Goal: Transaction & Acquisition: Purchase product/service

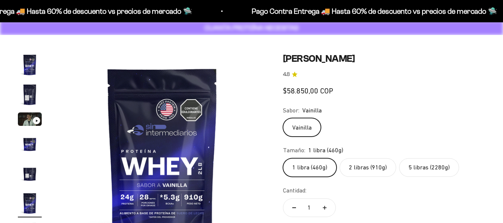
scroll to position [74, 0]
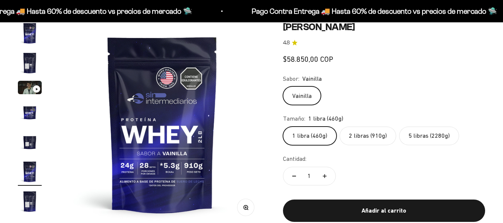
click at [434, 134] on label "5 libras (2280g)" at bounding box center [429, 136] width 60 height 19
click at [283, 127] on input "5 libras (2280g)" at bounding box center [283, 126] width 0 height 0
radio input "true"
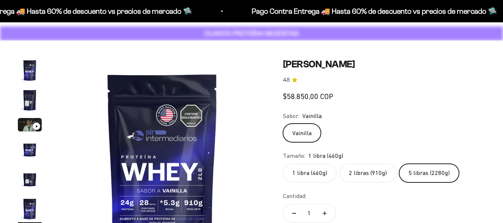
scroll to position [0, 1050]
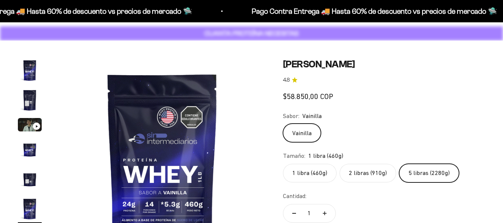
click at [422, 174] on label "5 libras (2280g)" at bounding box center [429, 173] width 60 height 19
click at [283, 164] on input "5 libras (2280g)" at bounding box center [283, 163] width 0 height 0
click at [349, 171] on label "2 libras (910g)" at bounding box center [368, 173] width 57 height 19
click at [283, 164] on input "2 libras (910g)" at bounding box center [283, 163] width 0 height 0
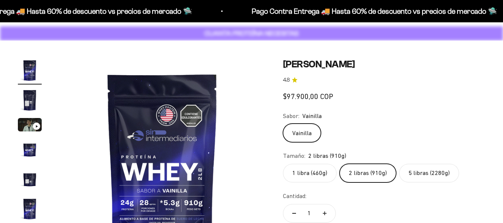
click at [399, 180] on div "1 libra (460g) 2 libras (910g) 5 libras (2280g)" at bounding box center [384, 173] width 202 height 19
click at [404, 175] on label "5 libras (2280g)" at bounding box center [429, 173] width 60 height 19
click at [283, 164] on input "5 libras (2280g)" at bounding box center [283, 163] width 0 height 0
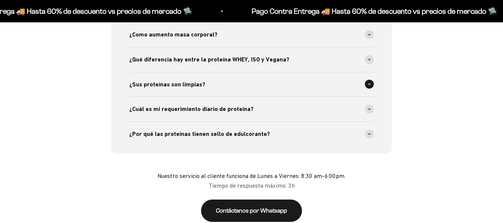
scroll to position [856, 0]
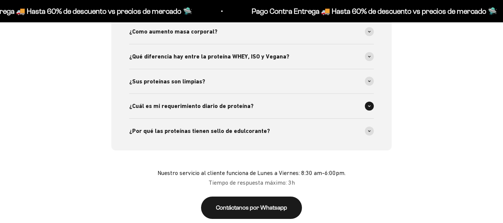
click at [370, 104] on span at bounding box center [369, 106] width 9 height 9
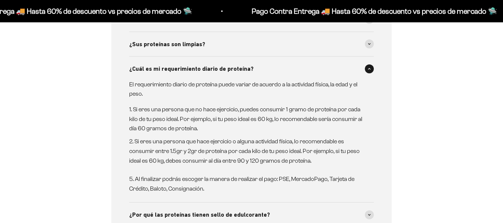
scroll to position [0, 0]
click at [370, 70] on span at bounding box center [369, 68] width 9 height 9
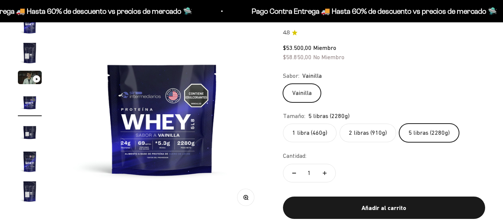
scroll to position [112, 0]
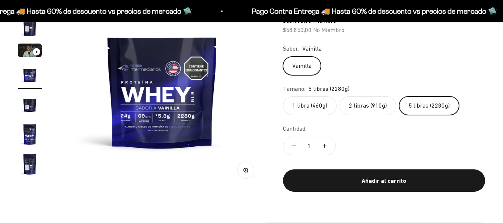
click at [139, 121] on img at bounding box center [163, 87] width 206 height 206
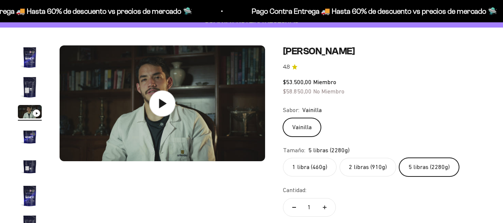
scroll to position [37, 0]
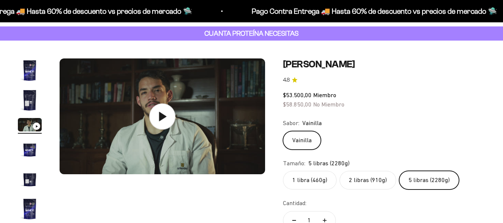
click at [254, 152] on img at bounding box center [163, 116] width 206 height 116
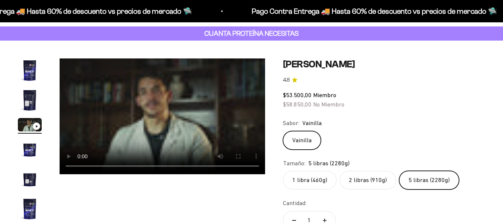
click at [30, 184] on img "Ir al artículo 5" at bounding box center [30, 179] width 24 height 24
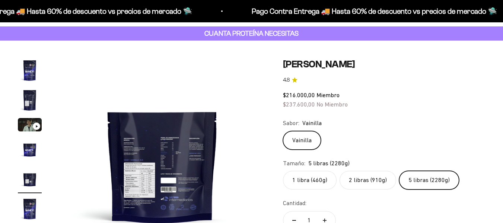
click at [36, 153] on img "Ir al artículo 4" at bounding box center [30, 149] width 24 height 24
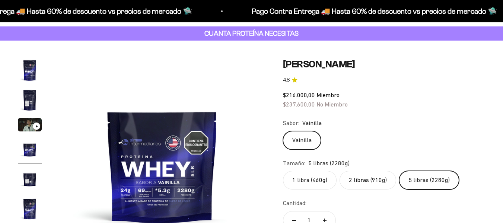
scroll to position [112, 0]
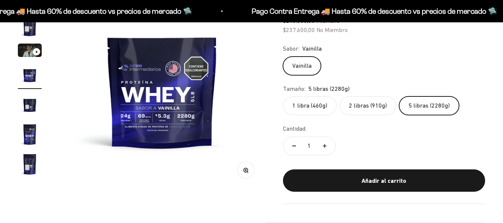
click at [249, 167] on button "Zoom" at bounding box center [245, 170] width 17 height 17
click at [246, 170] on icon "button" at bounding box center [246, 170] width 2 height 2
click at [245, 169] on icon "button" at bounding box center [246, 170] width 2 height 2
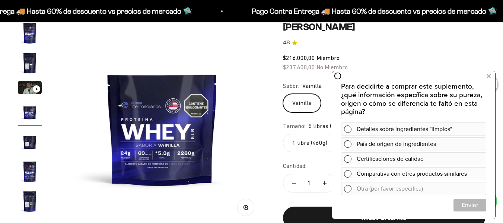
scroll to position [0, 0]
click at [487, 77] on icon at bounding box center [489, 76] width 4 height 10
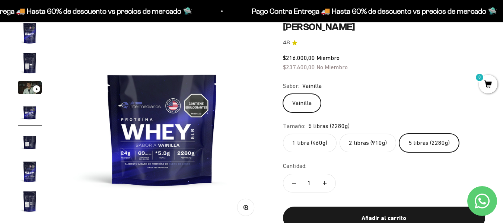
click at [370, 147] on label "2 libras (910g)" at bounding box center [368, 143] width 57 height 19
click at [283, 134] on input "2 libras (910g)" at bounding box center [283, 133] width 0 height 0
